Goal: Task Accomplishment & Management: Manage account settings

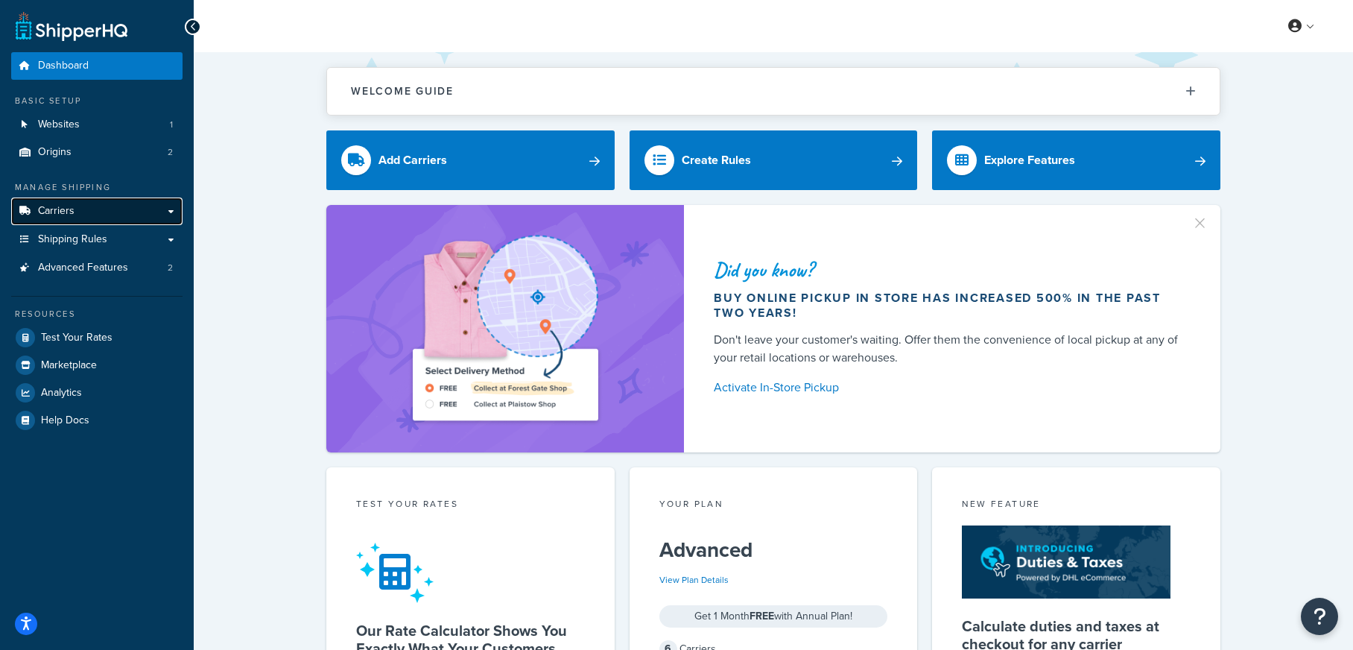
click at [131, 211] on link "Carriers" at bounding box center [96, 211] width 171 height 28
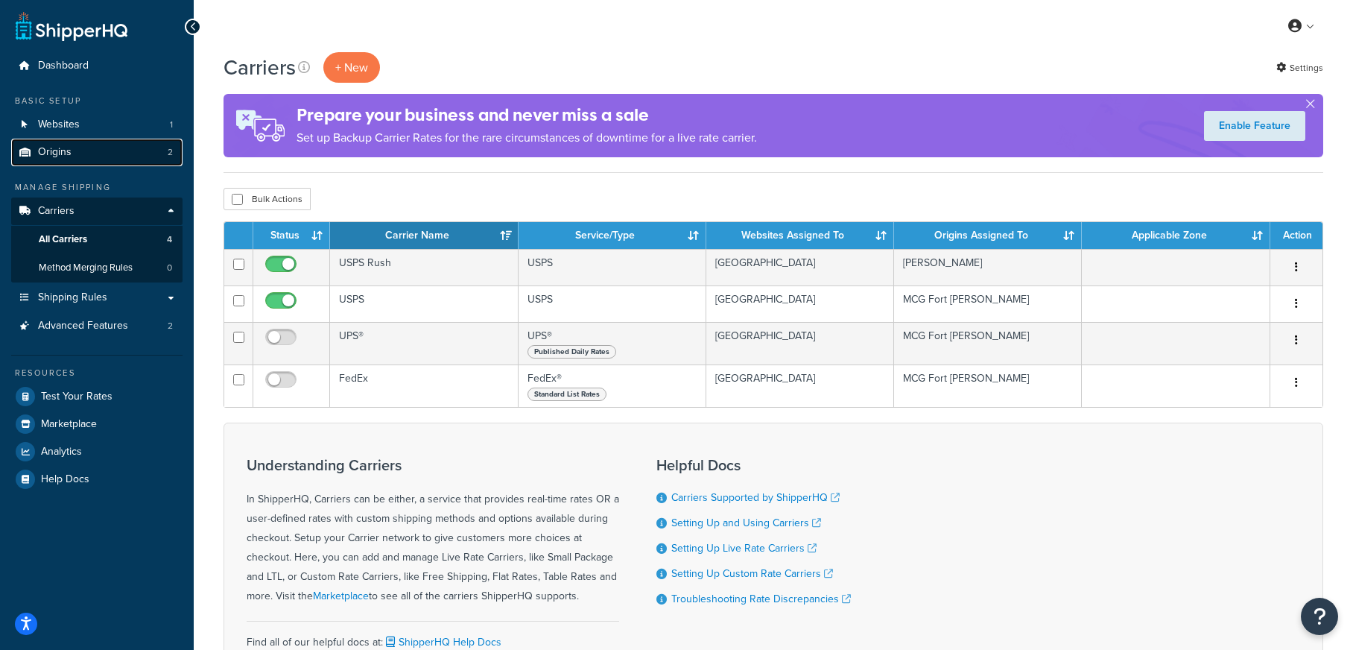
click at [122, 153] on link "Origins 2" at bounding box center [96, 153] width 171 height 28
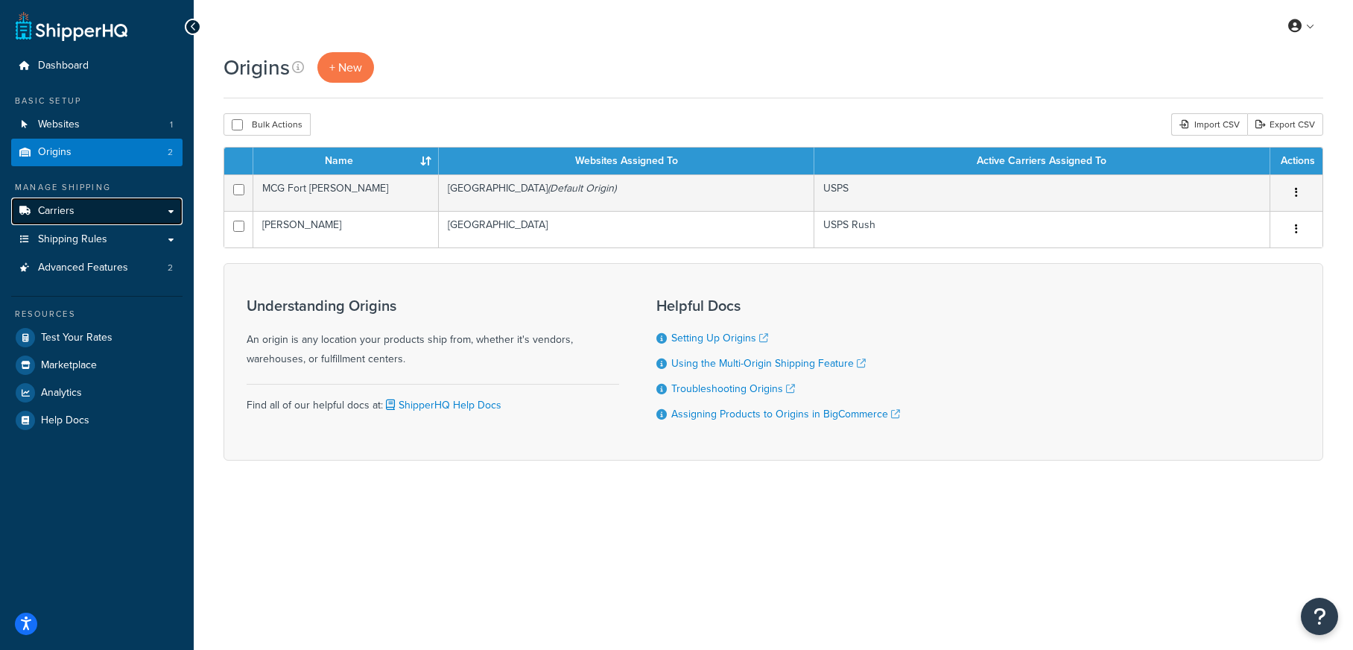
click at [71, 206] on span "Carriers" at bounding box center [56, 211] width 37 height 13
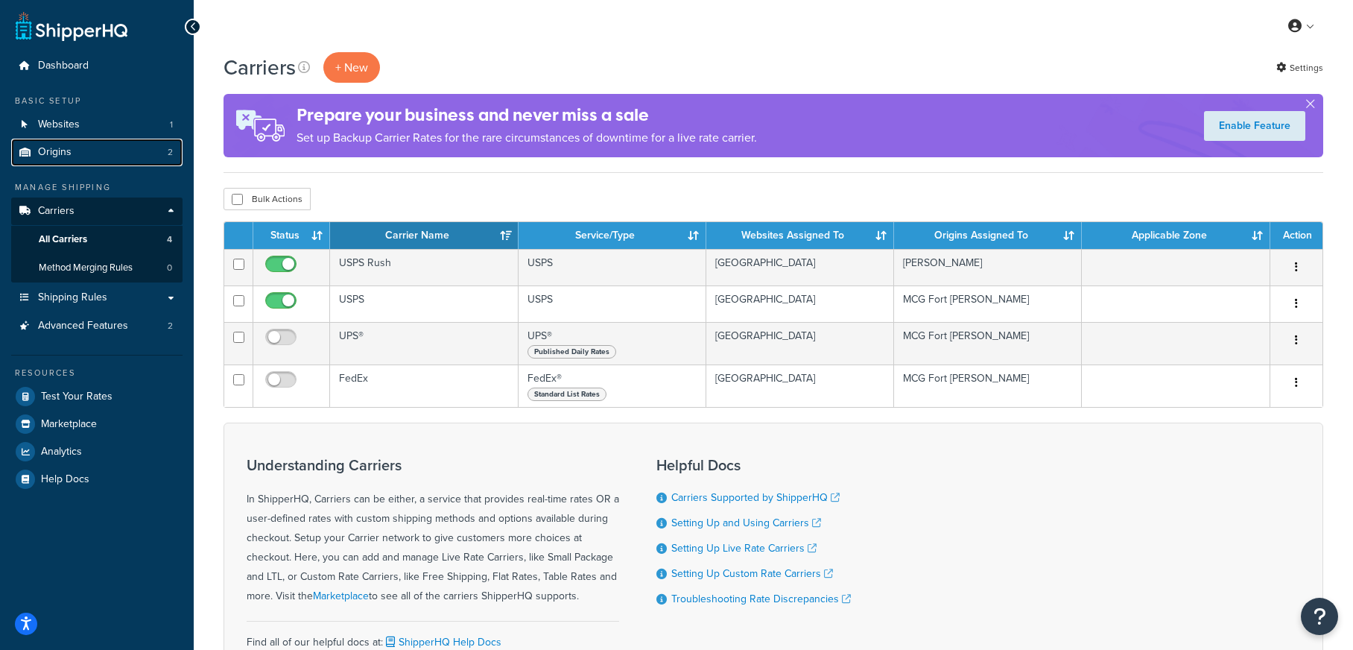
drag, startPoint x: 143, startPoint y: 147, endPoint x: 218, endPoint y: 167, distance: 77.9
click at [143, 147] on link "Origins 2" at bounding box center [96, 153] width 171 height 28
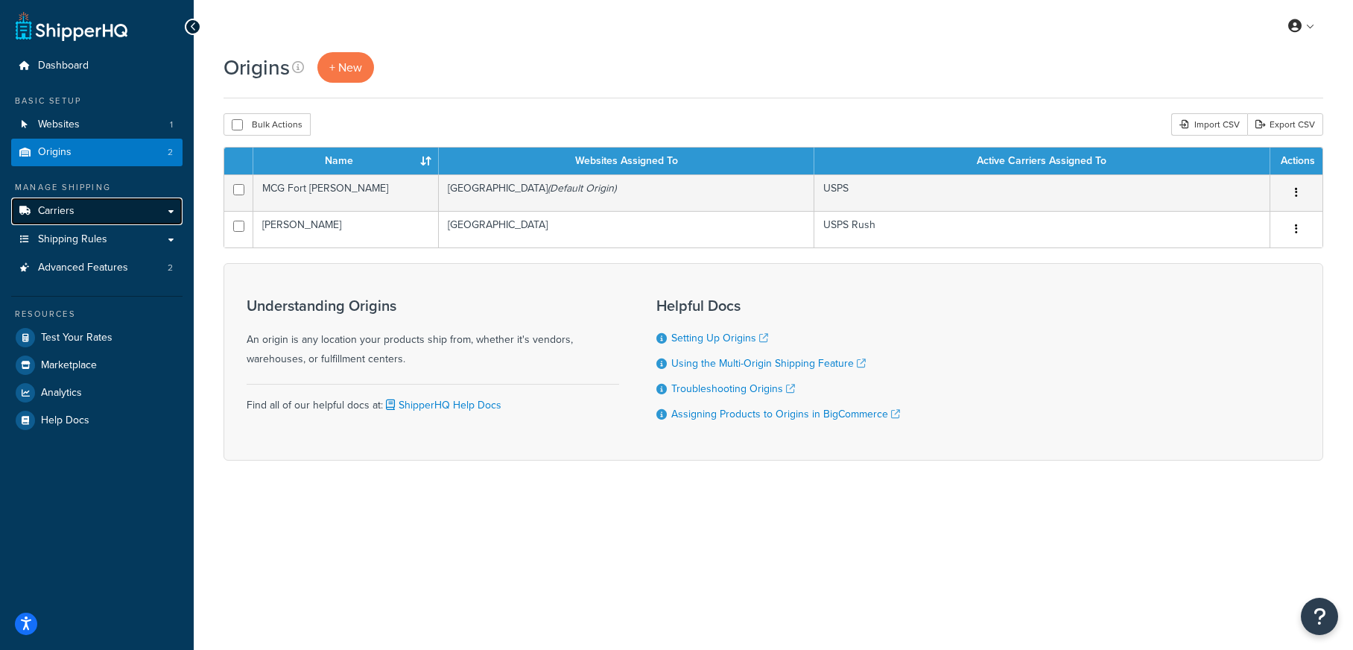
click at [153, 212] on link "Carriers" at bounding box center [96, 211] width 171 height 28
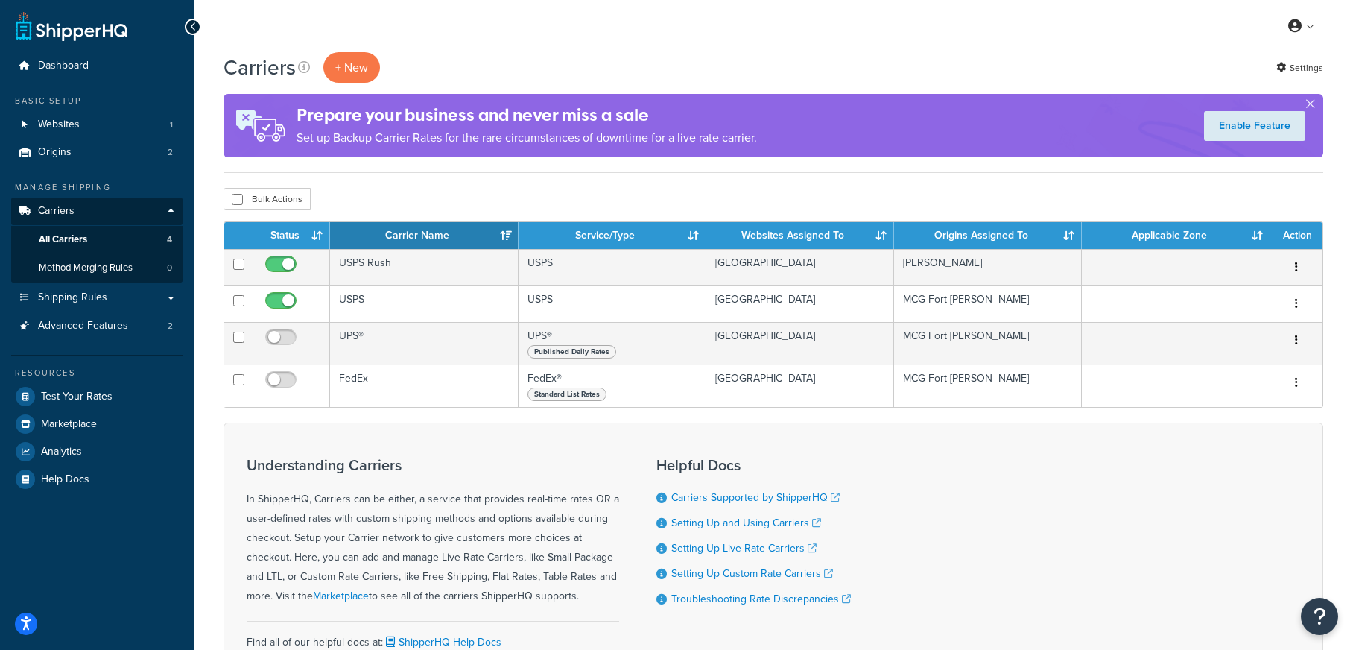
click at [144, 175] on ul "Dashboard Basic Setup Websites 1 Origins 2 Manage Shipping Carriers Carriers Al…" at bounding box center [96, 272] width 171 height 440
click at [139, 165] on link "Origins 2" at bounding box center [96, 153] width 171 height 28
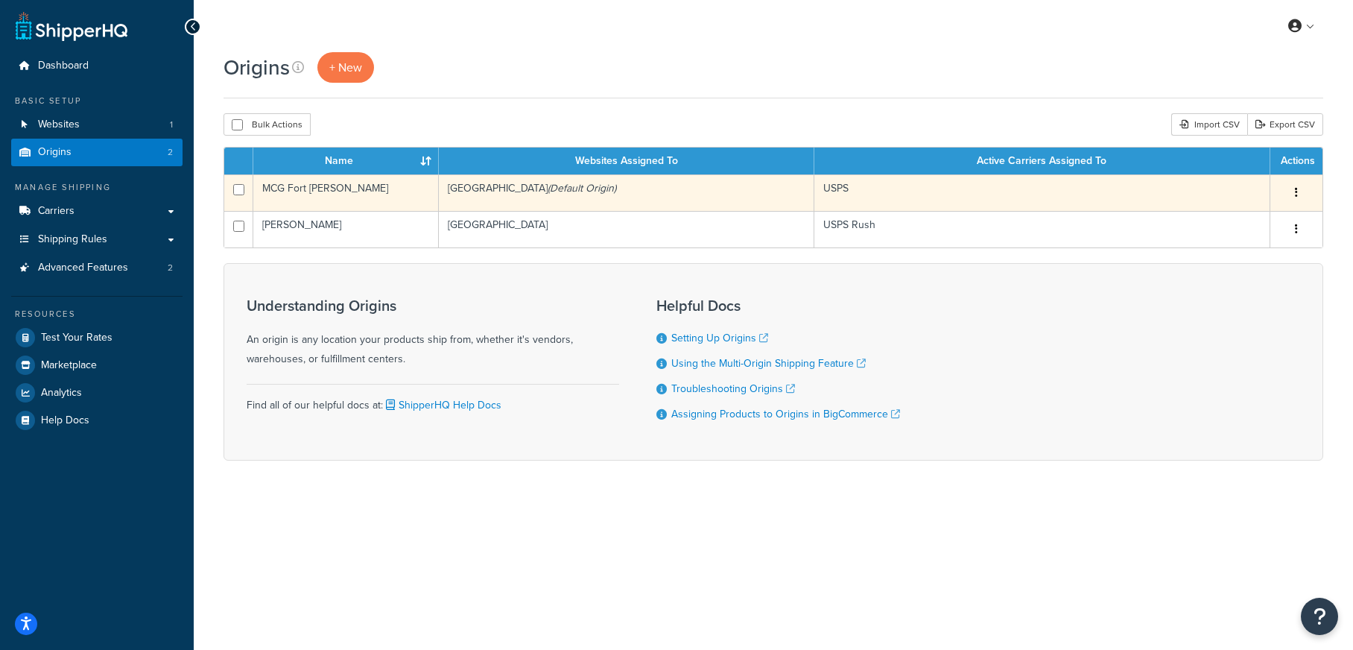
click at [239, 189] on input "checkbox" at bounding box center [238, 189] width 11 height 11
click at [242, 188] on input "checkbox" at bounding box center [238, 189] width 11 height 11
click at [240, 186] on input "checkbox" at bounding box center [238, 189] width 11 height 11
checkbox input "true"
click at [274, 203] on td "MCG Fort [PERSON_NAME]" at bounding box center [346, 192] width 186 height 37
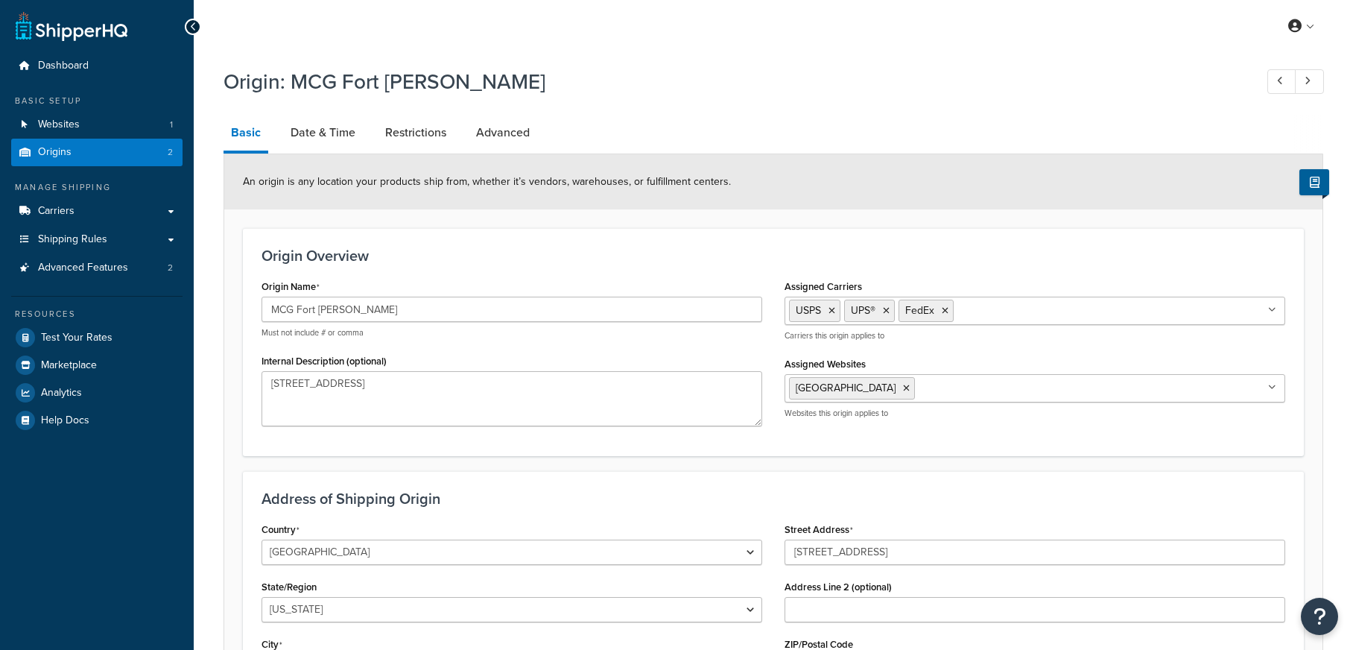
select select "5"
click at [329, 139] on link "Date & Time" at bounding box center [323, 133] width 80 height 36
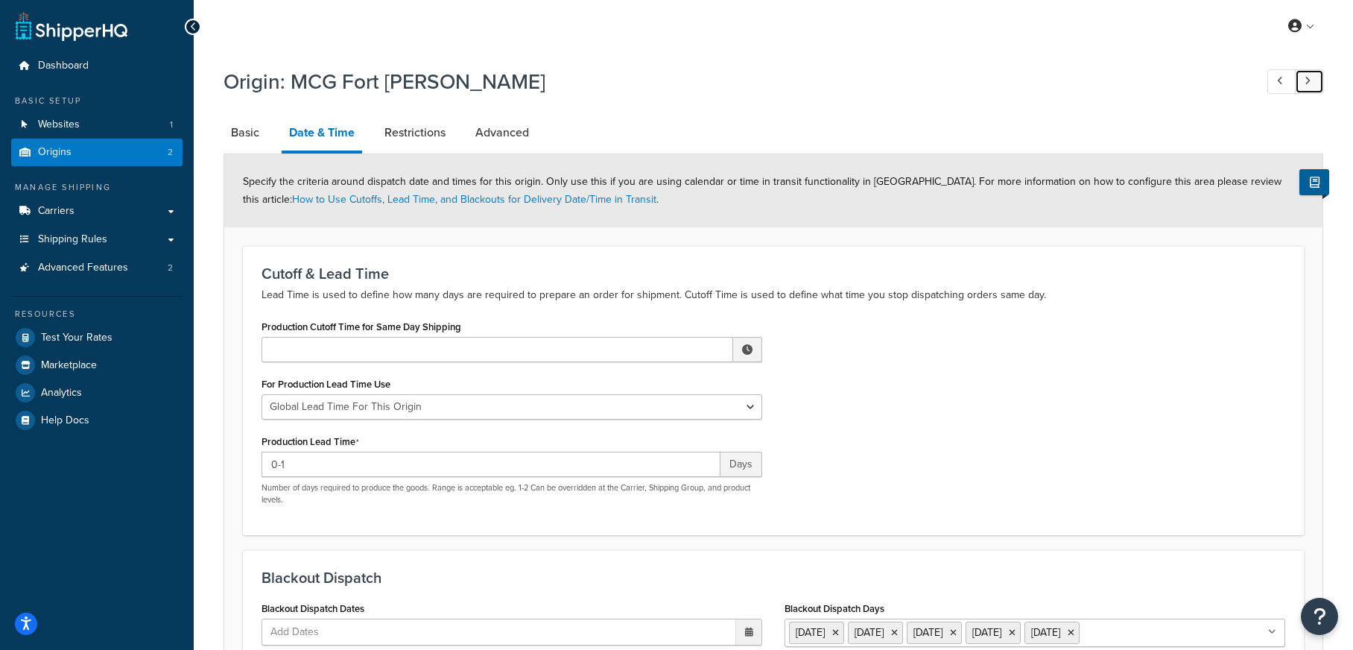
click at [1312, 77] on link at bounding box center [1309, 81] width 29 height 25
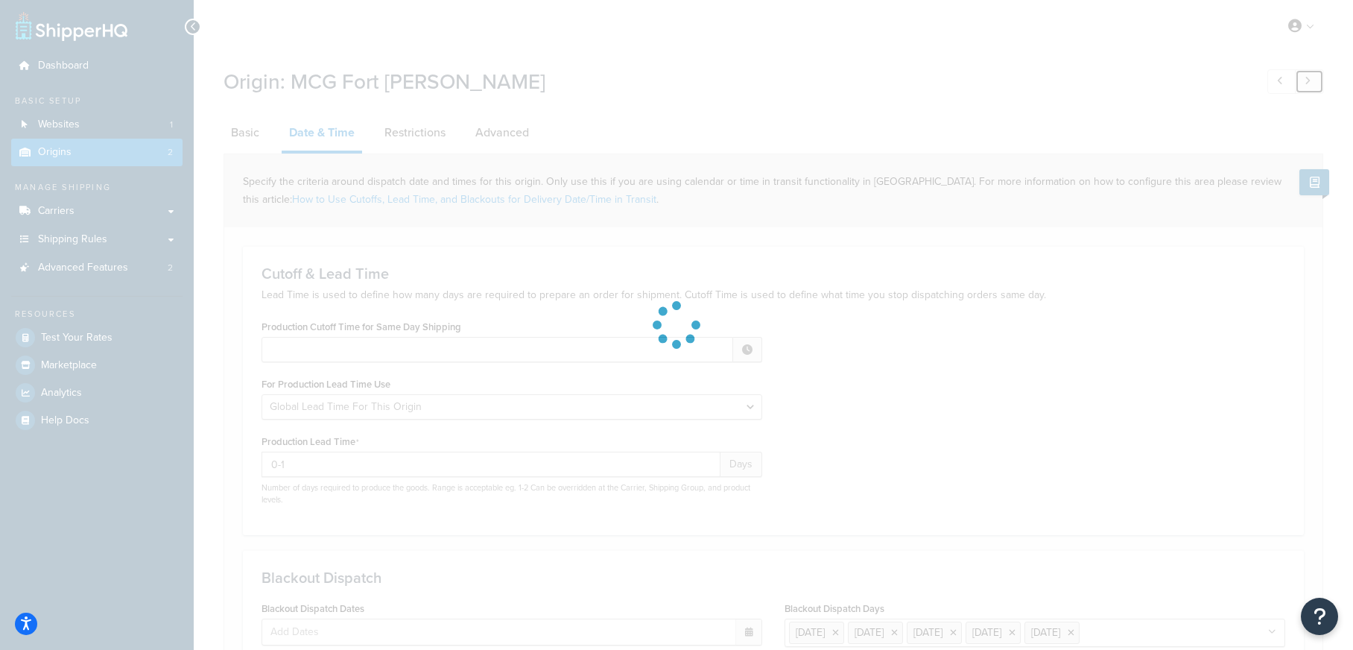
type input "12:00 AM"
type input "0"
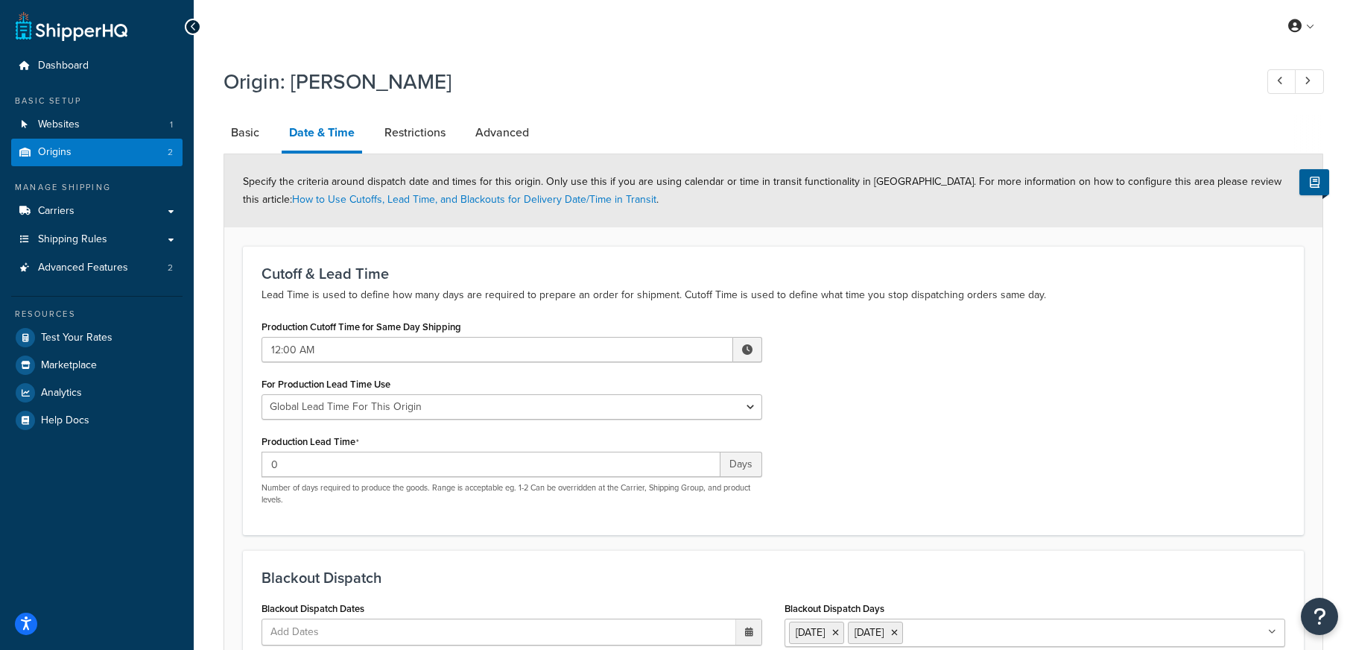
drag, startPoint x: 282, startPoint y: 84, endPoint x: 407, endPoint y: 77, distance: 124.6
click at [407, 77] on h1 "Origin: [PERSON_NAME]" at bounding box center [732, 81] width 1016 height 29
drag, startPoint x: 399, startPoint y: 77, endPoint x: 281, endPoint y: 80, distance: 117.7
click at [281, 80] on h1 "Origin: [PERSON_NAME]" at bounding box center [732, 81] width 1016 height 29
